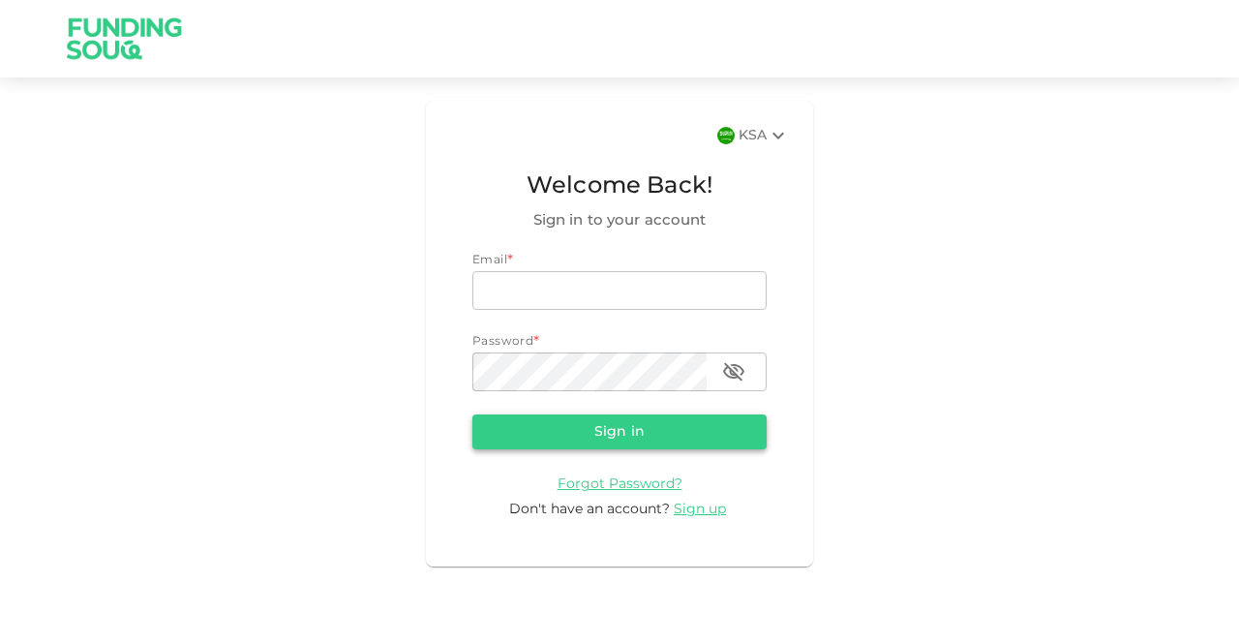
type input "[EMAIL_ADDRESS][DOMAIN_NAME]"
click at [706, 431] on button "Sign in" at bounding box center [619, 431] width 294 height 35
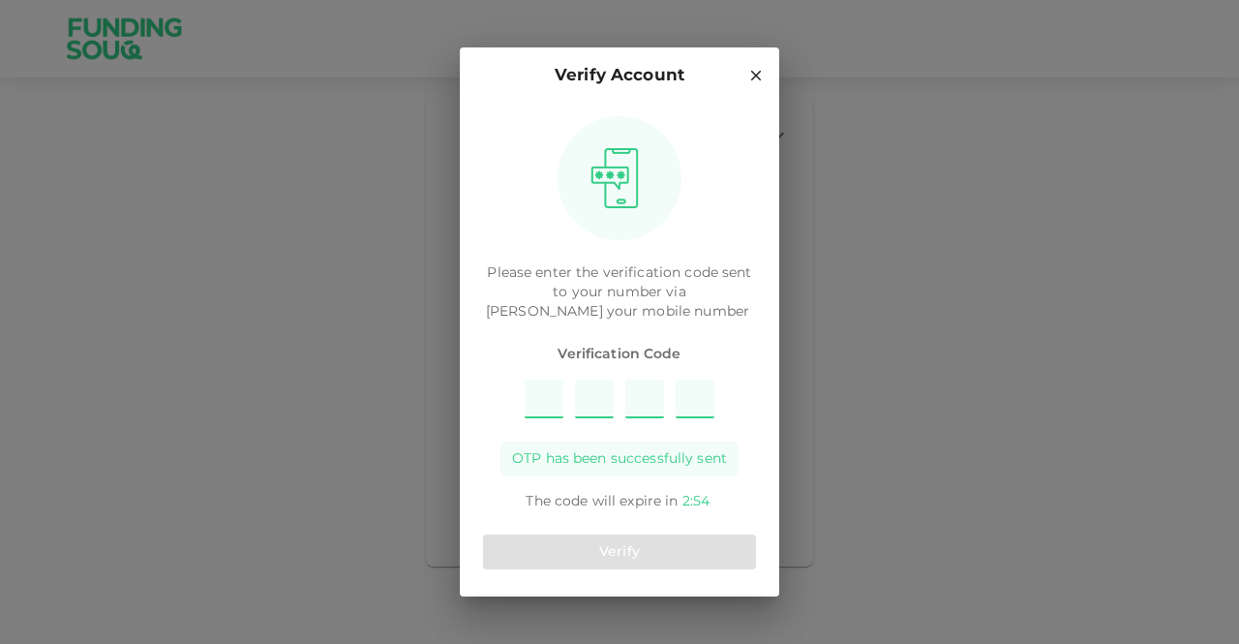
type input "8"
type input "6"
type input "9"
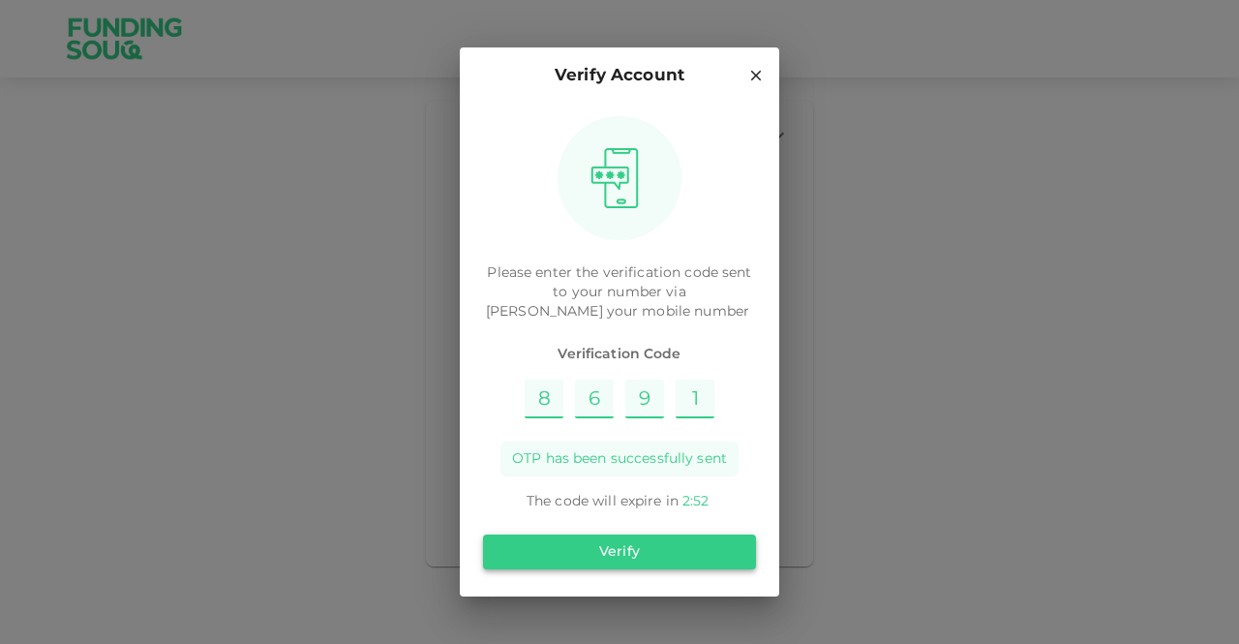
type input "1"
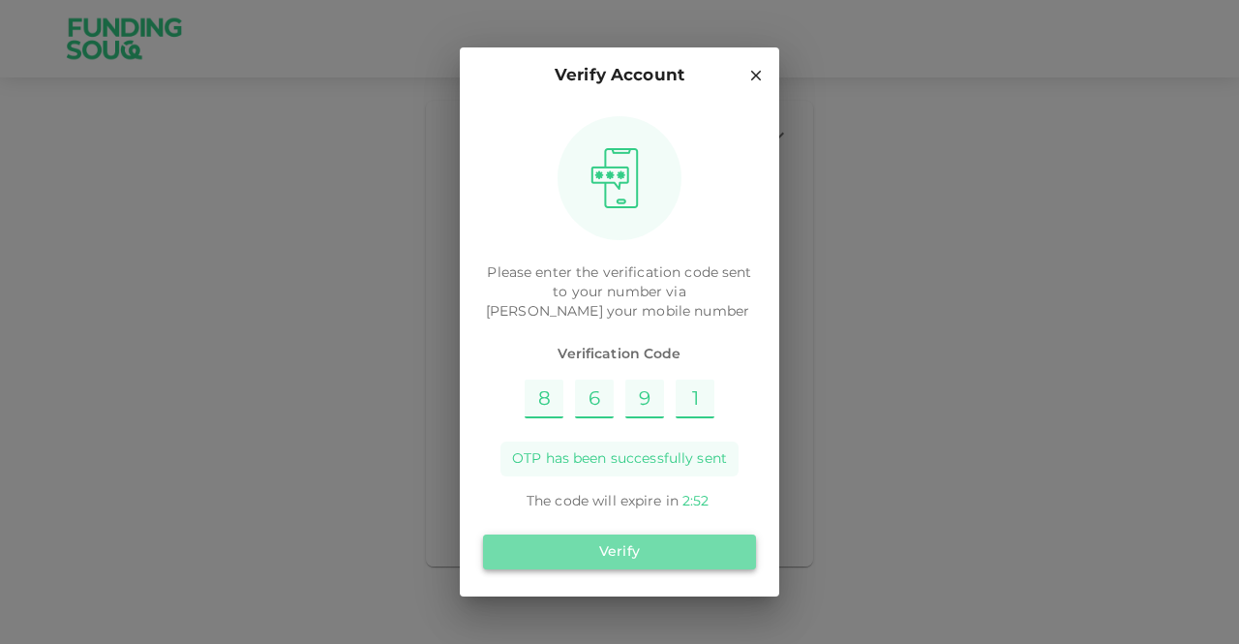
click at [705, 546] on button "Verify" at bounding box center [619, 551] width 273 height 35
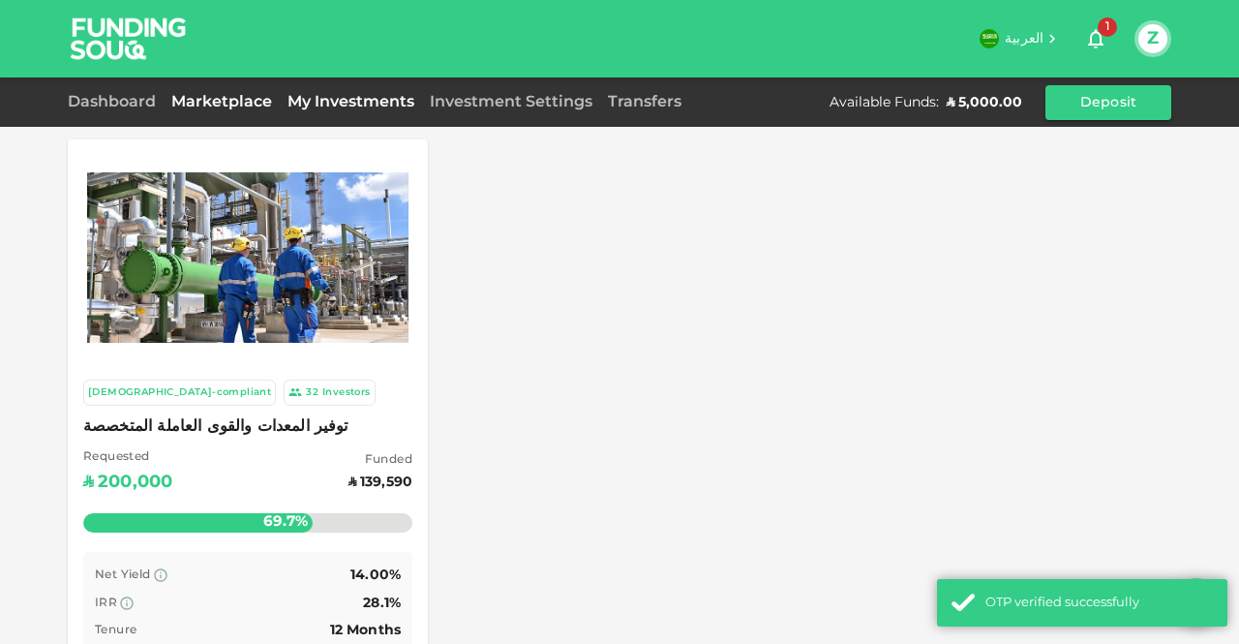
click at [320, 107] on link "My Investments" at bounding box center [351, 102] width 142 height 15
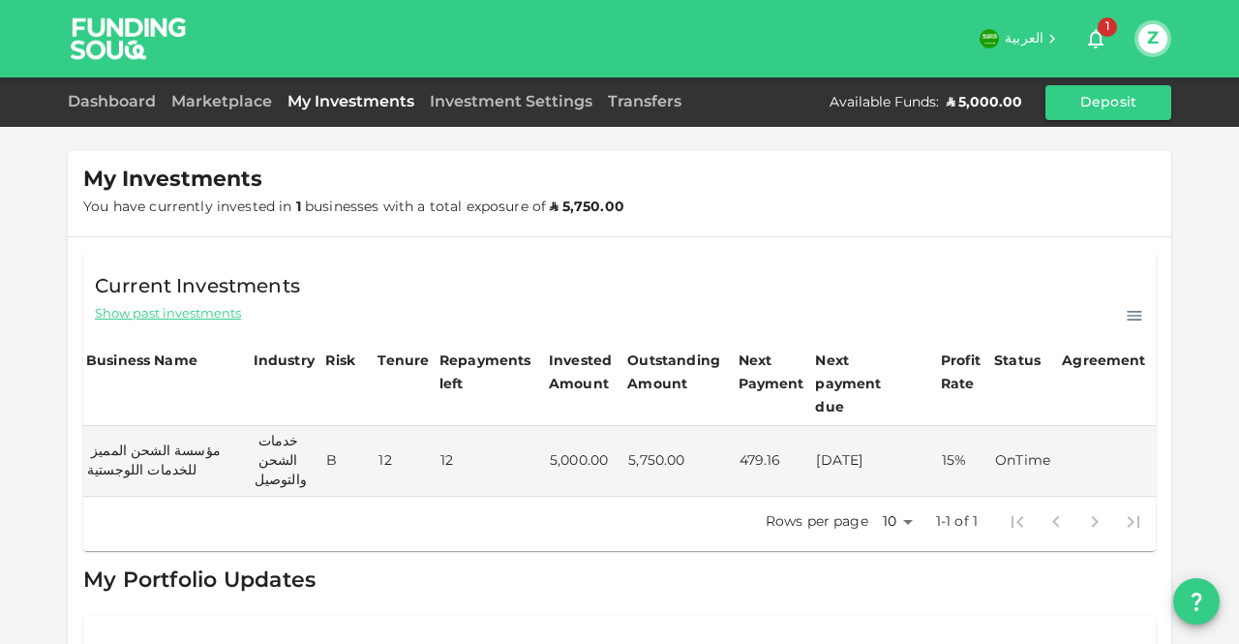
click at [1128, 320] on icon at bounding box center [1135, 316] width 15 height 10
click at [715, 249] on div "Current Investments Show past investments Business Name Industry Risk Tenure Re…" at bounding box center [620, 492] width 1104 height 510
